Goal: Navigation & Orientation: Go to known website

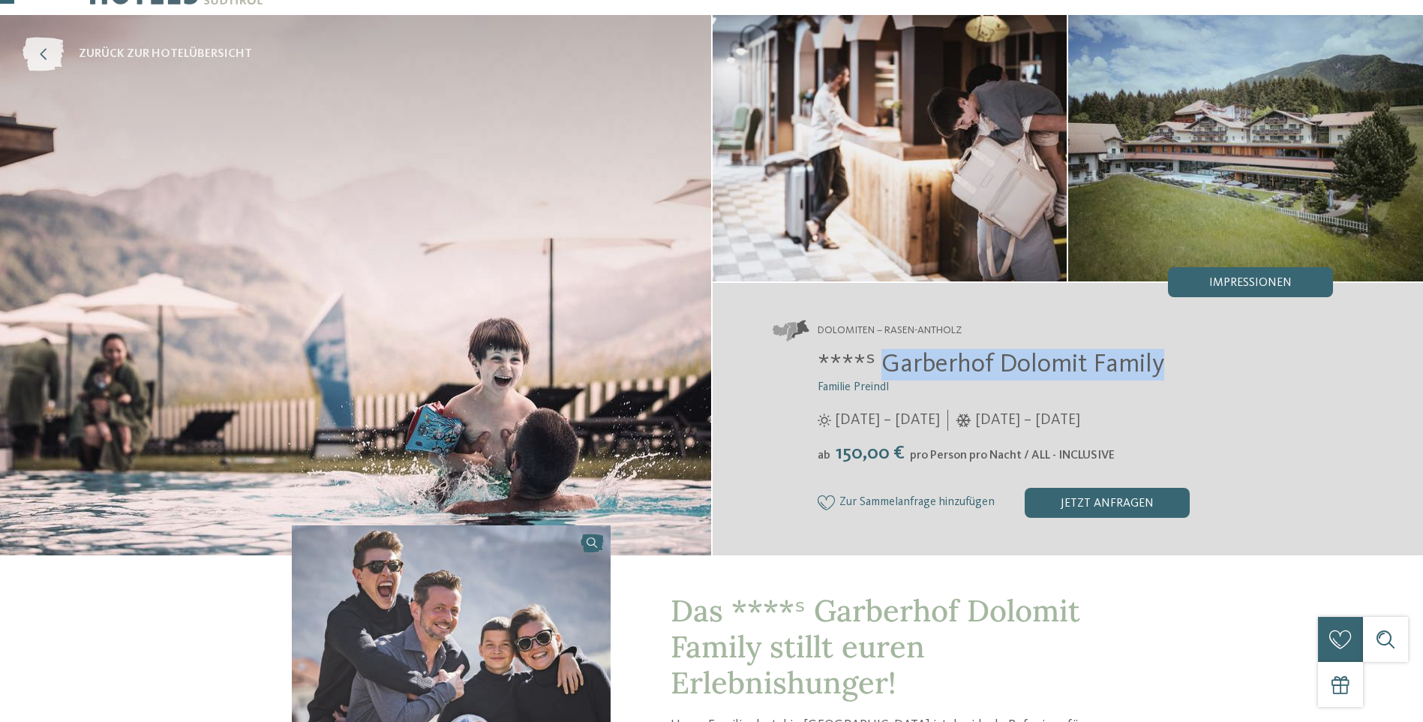
click at [38, 65] on icon at bounding box center [43, 55] width 41 height 34
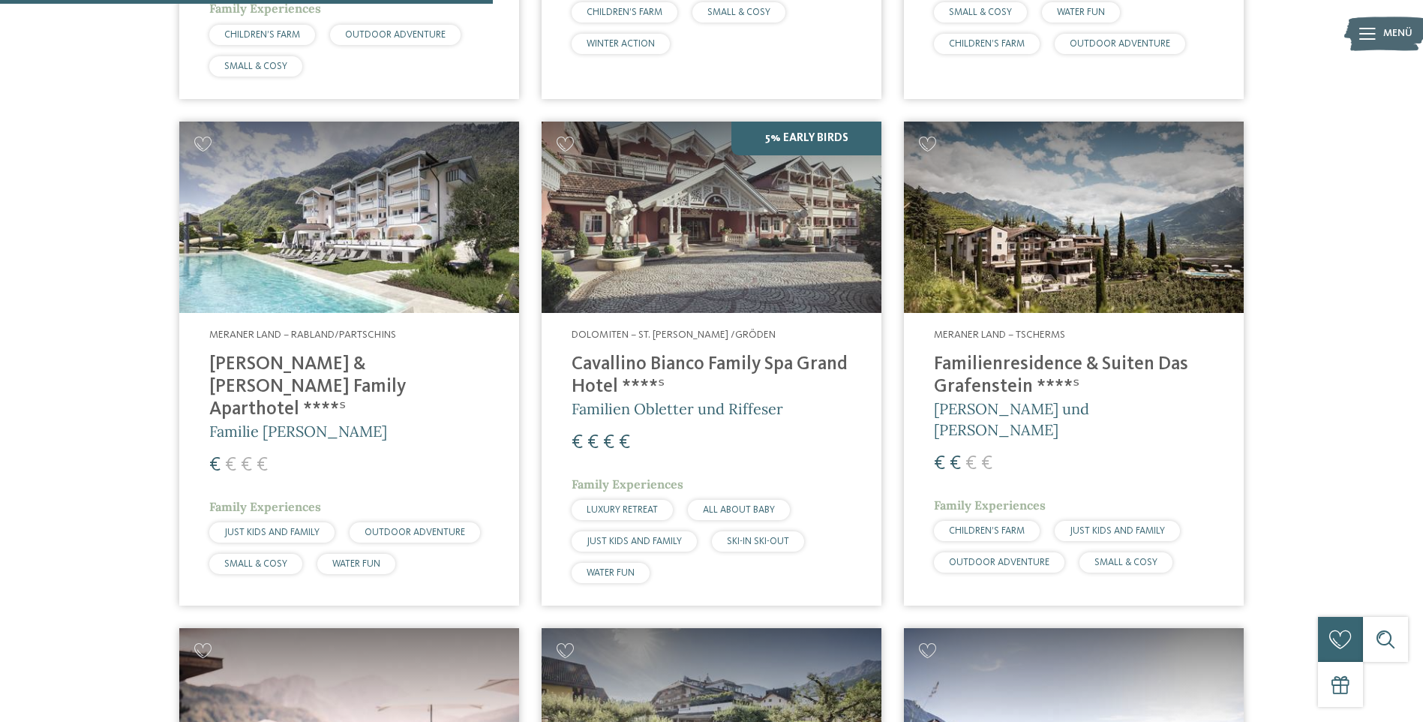
scroll to position [942, 0]
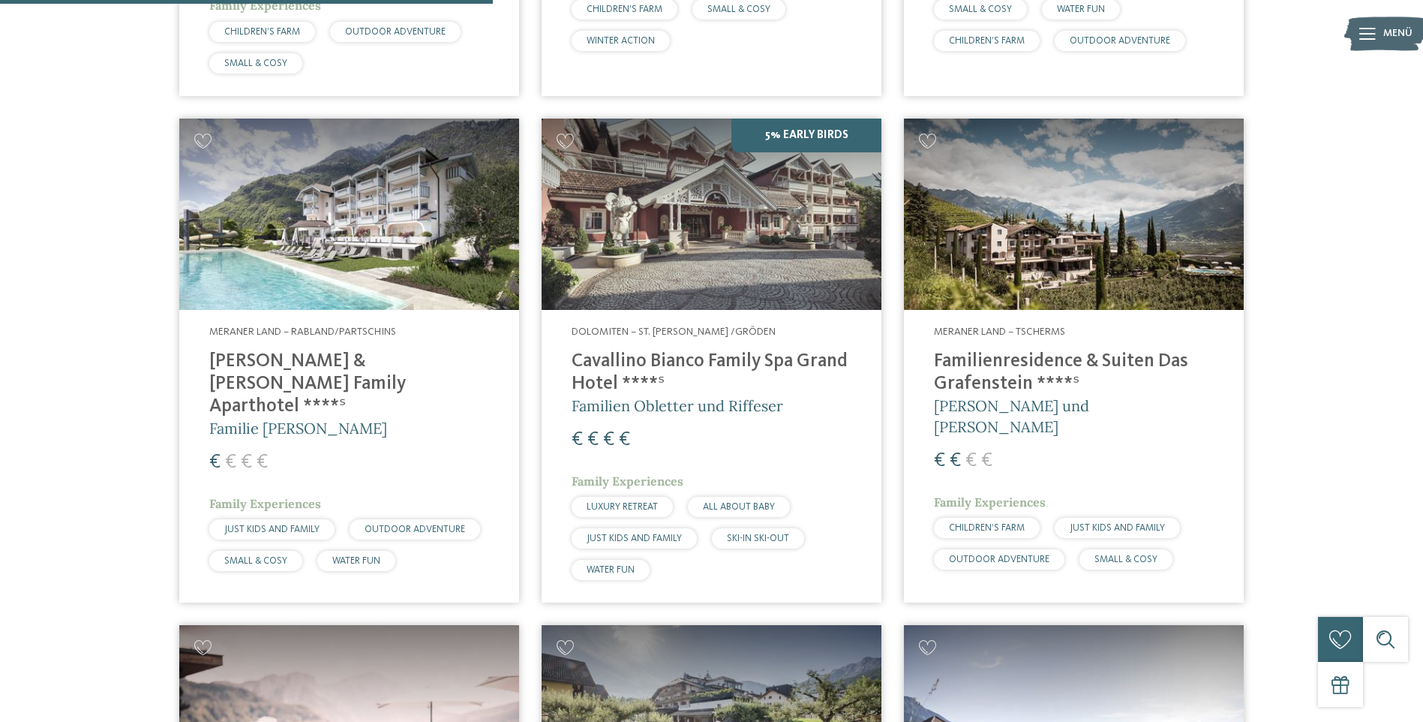
click at [673, 362] on h4 "Cavallino Bianco Family Spa Grand Hotel ****ˢ" at bounding box center [712, 372] width 280 height 45
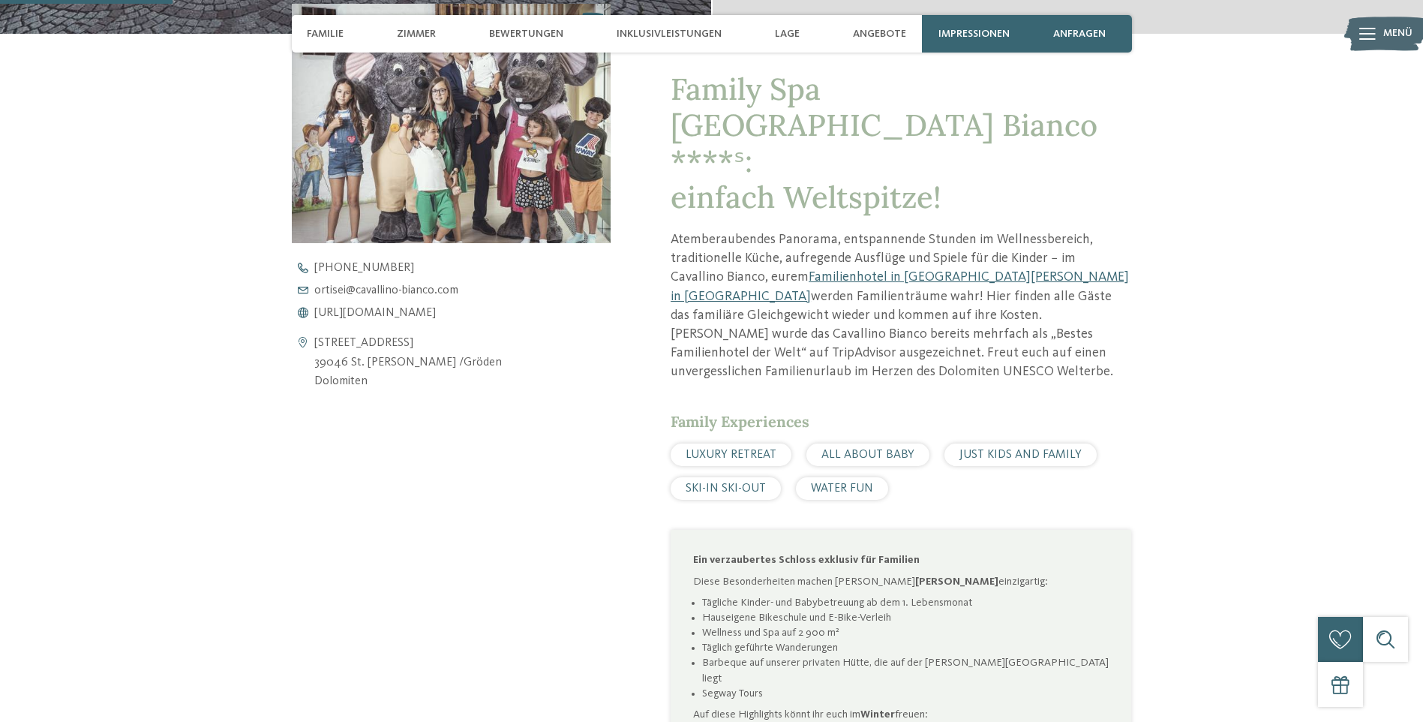
scroll to position [510, 0]
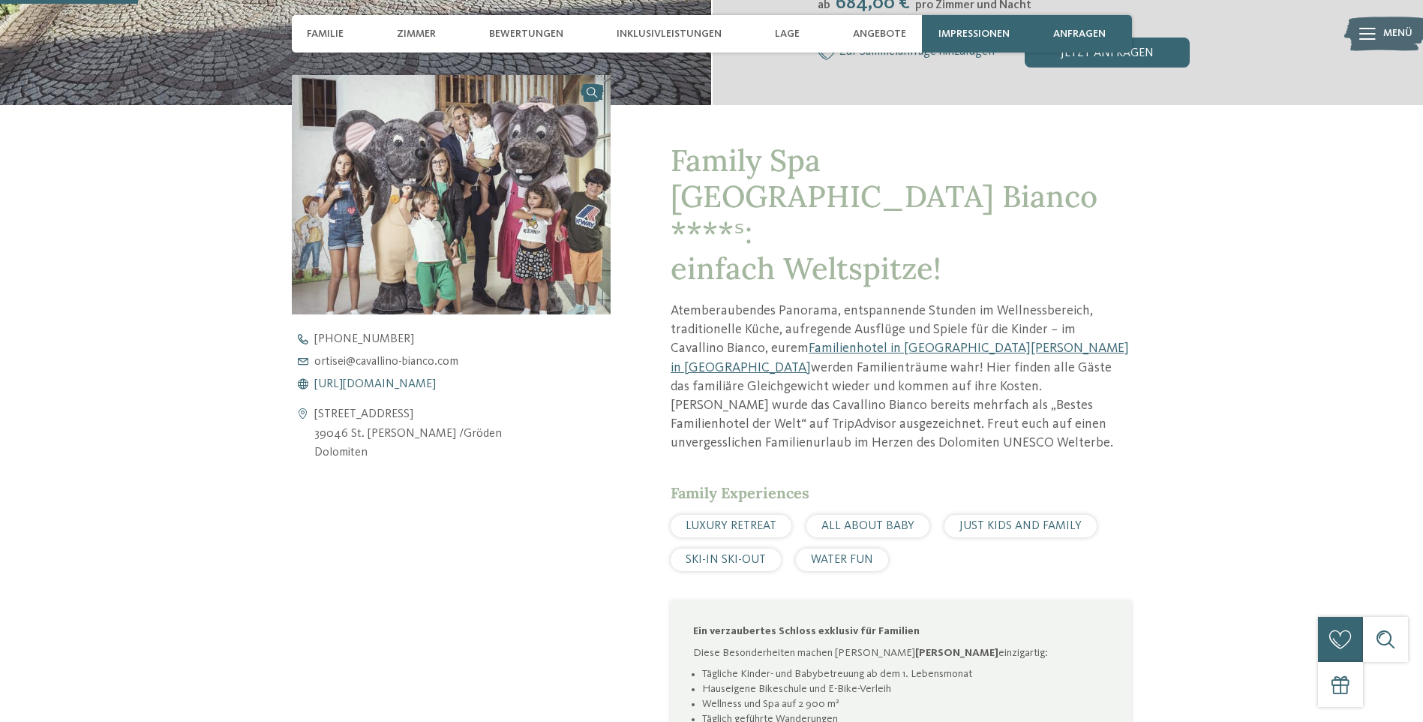
click at [436, 382] on span "[URL][DOMAIN_NAME]" at bounding box center [375, 384] width 122 height 12
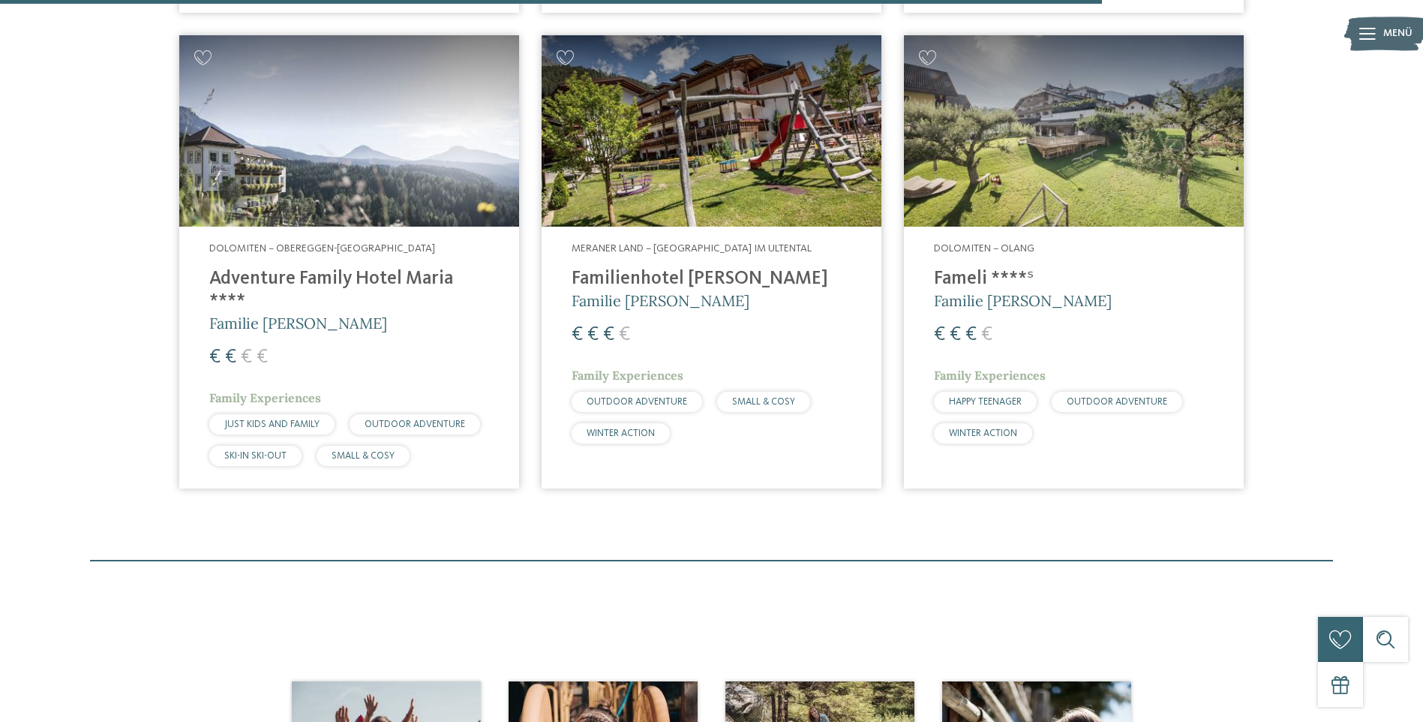
scroll to position [2083, 0]
